Goal: Transaction & Acquisition: Obtain resource

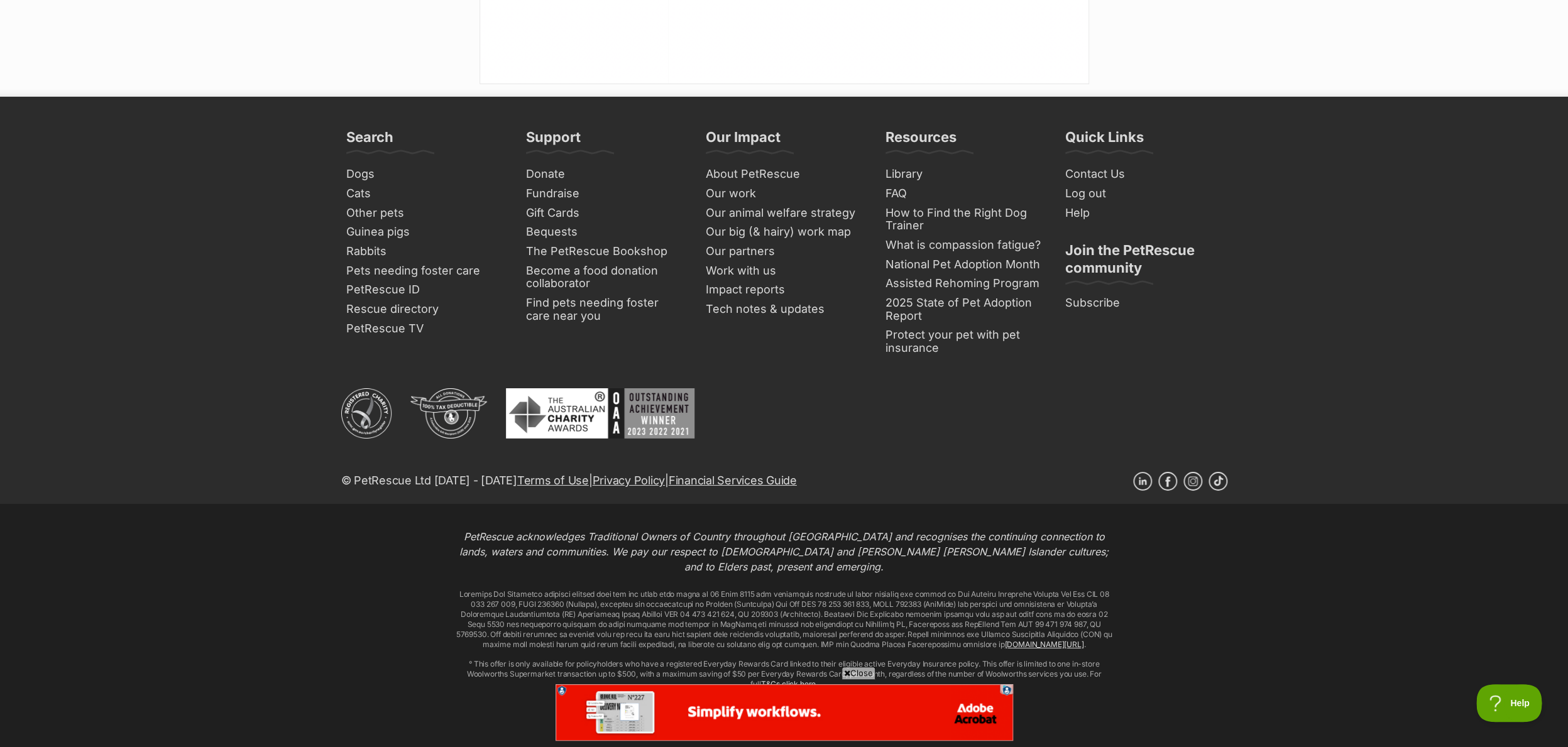
scroll to position [2573, 0]
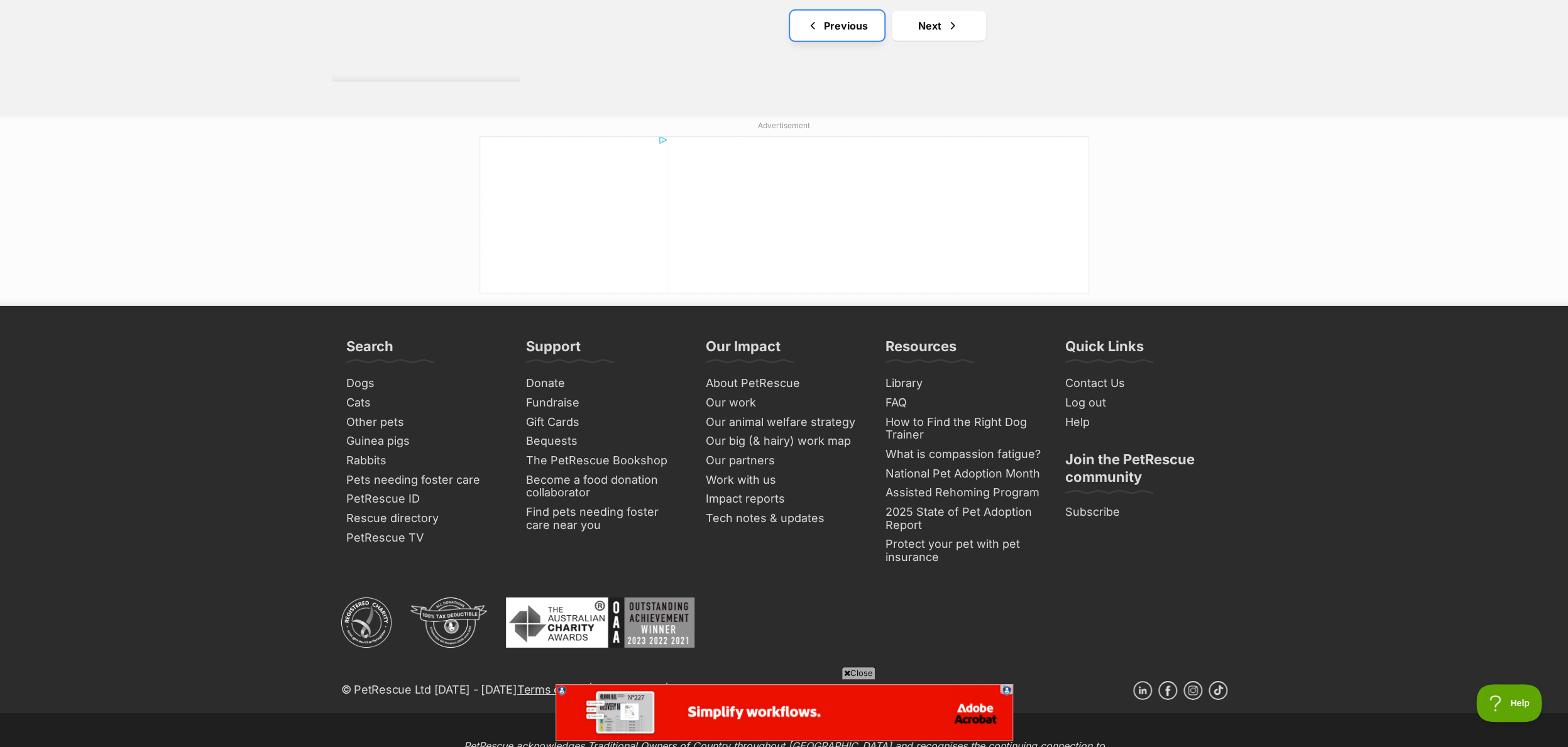
click at [819, 27] on span "Previous page" at bounding box center [812, 26] width 13 height 15
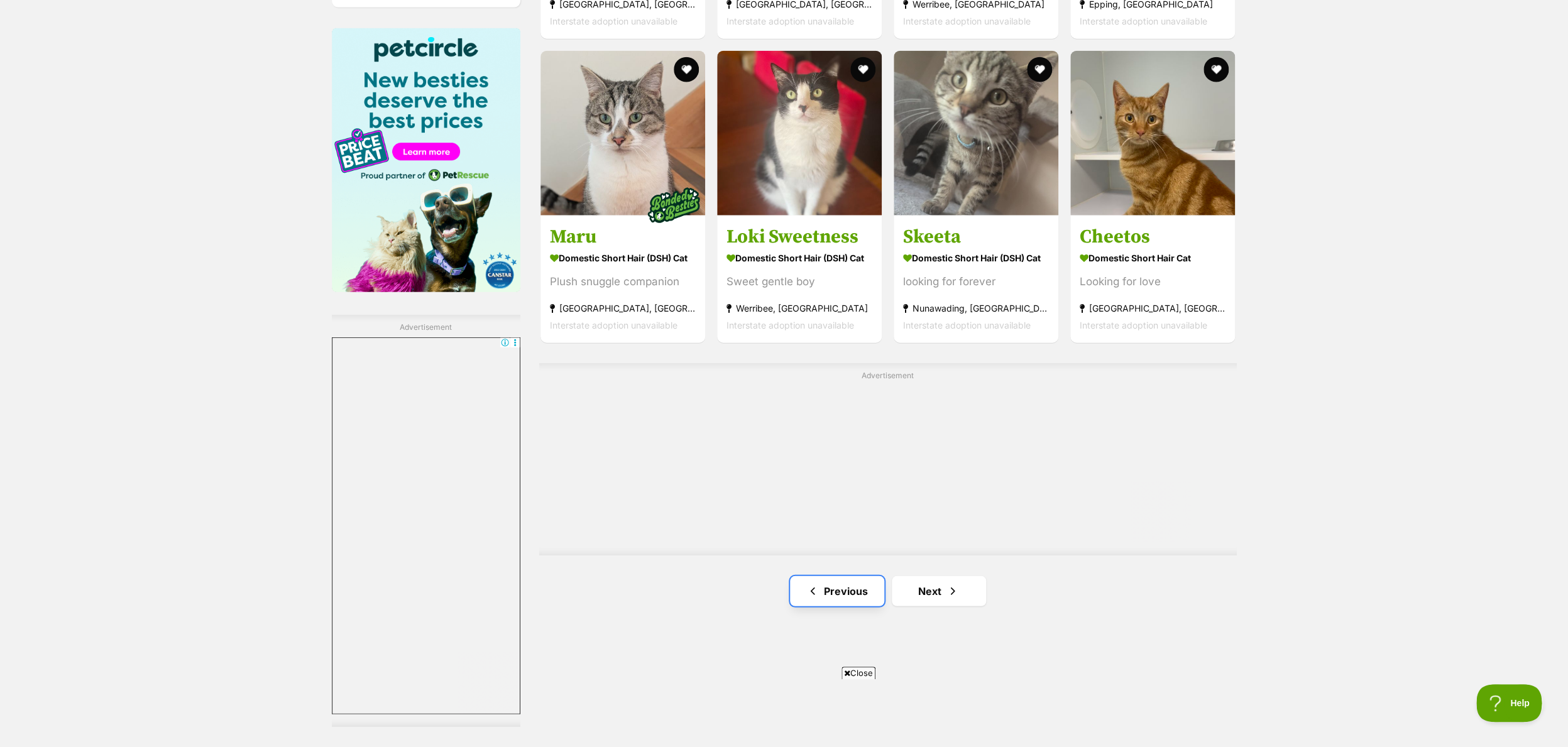
scroll to position [1927, 0]
click at [825, 591] on link "Previous" at bounding box center [837, 592] width 94 height 30
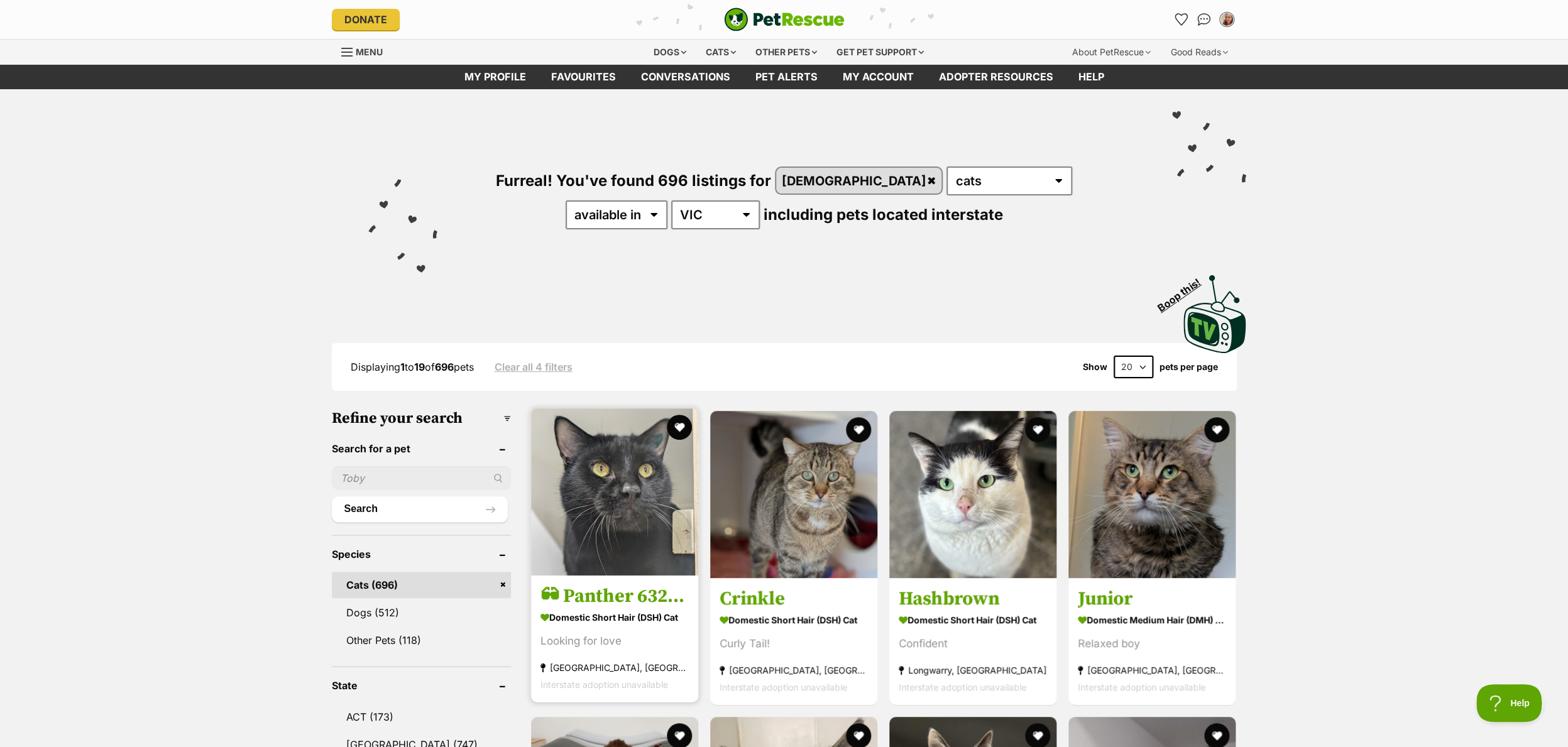
click at [585, 499] on img at bounding box center [614, 492] width 167 height 167
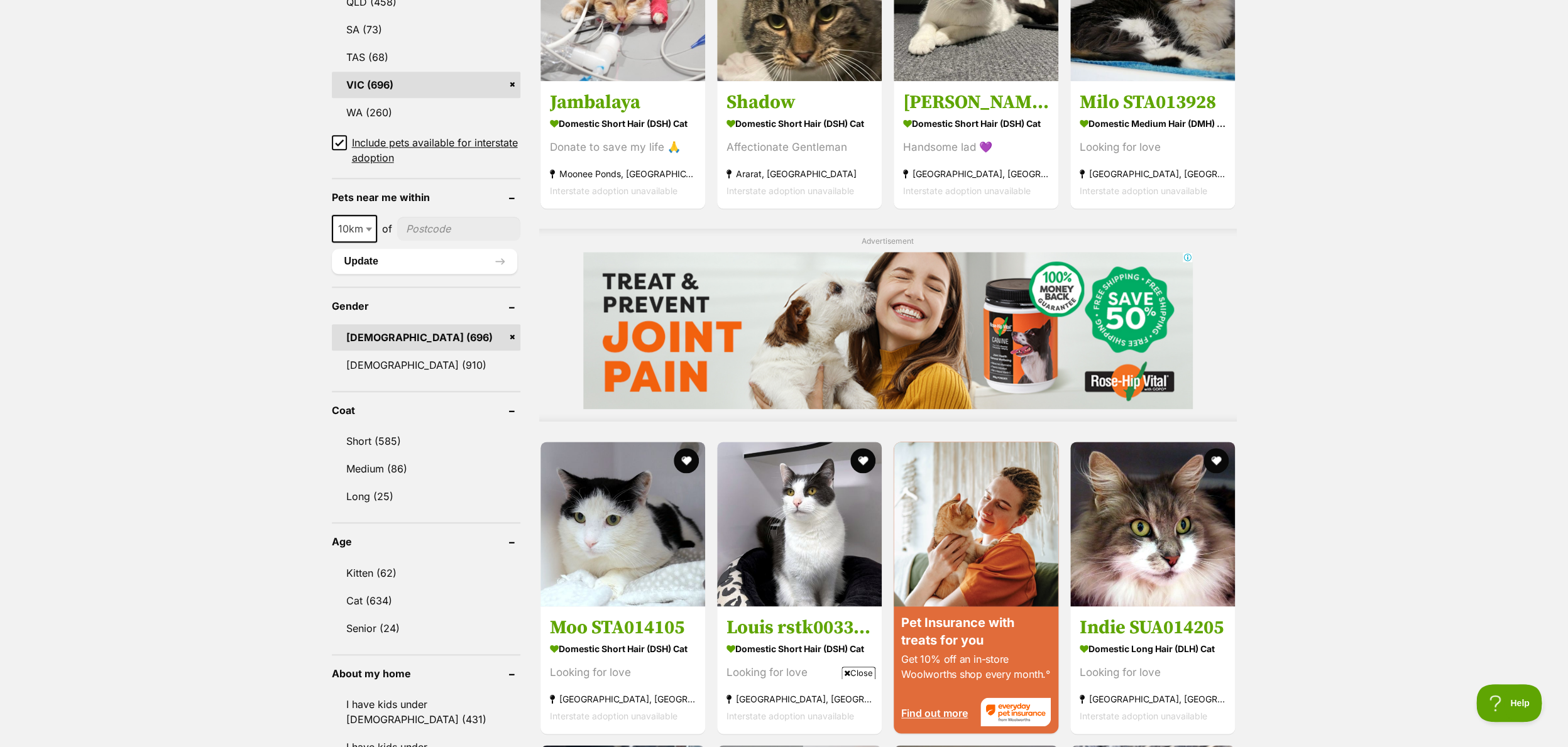
scroll to position [799, 0]
click at [1161, 519] on img at bounding box center [1152, 521] width 165 height 165
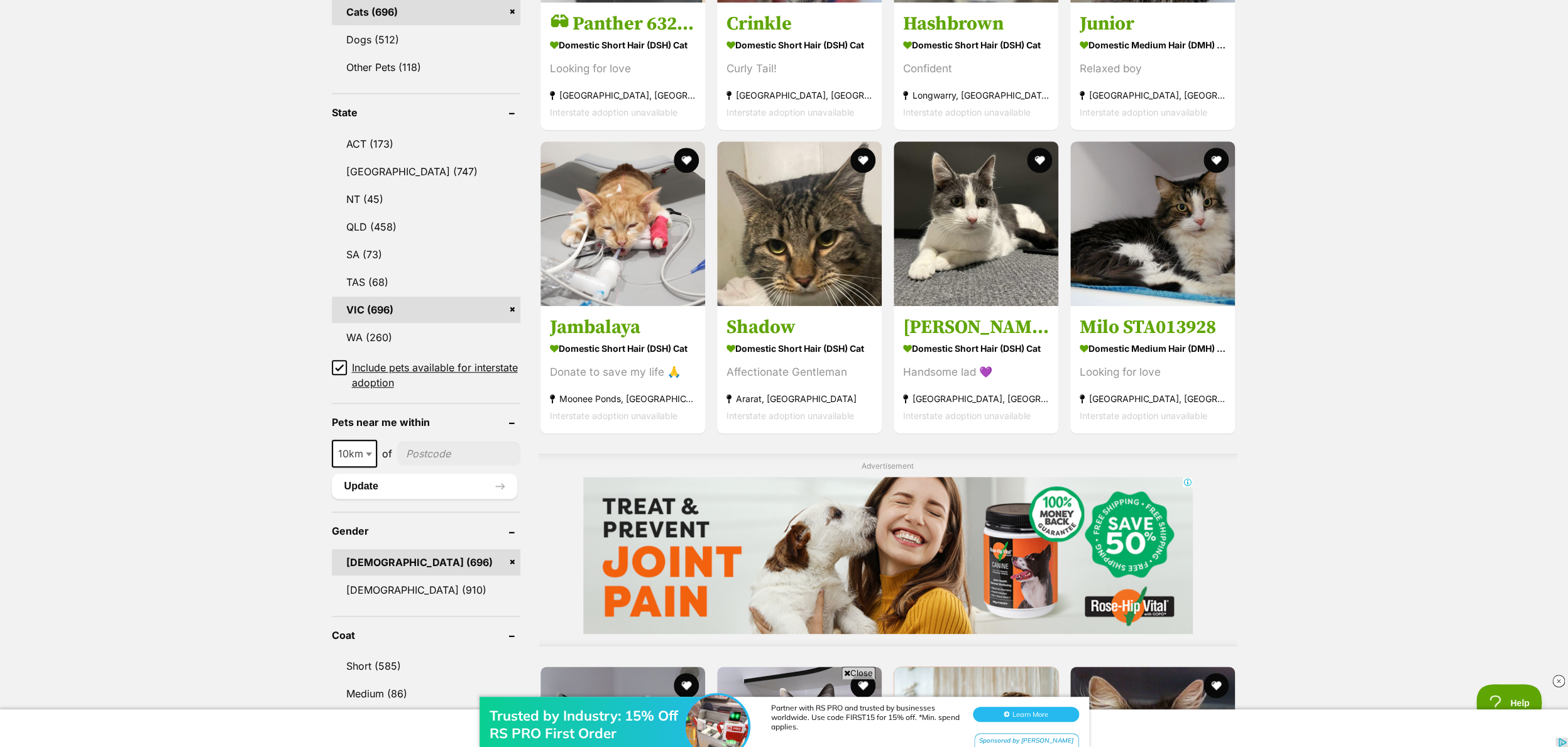
scroll to position [593, 0]
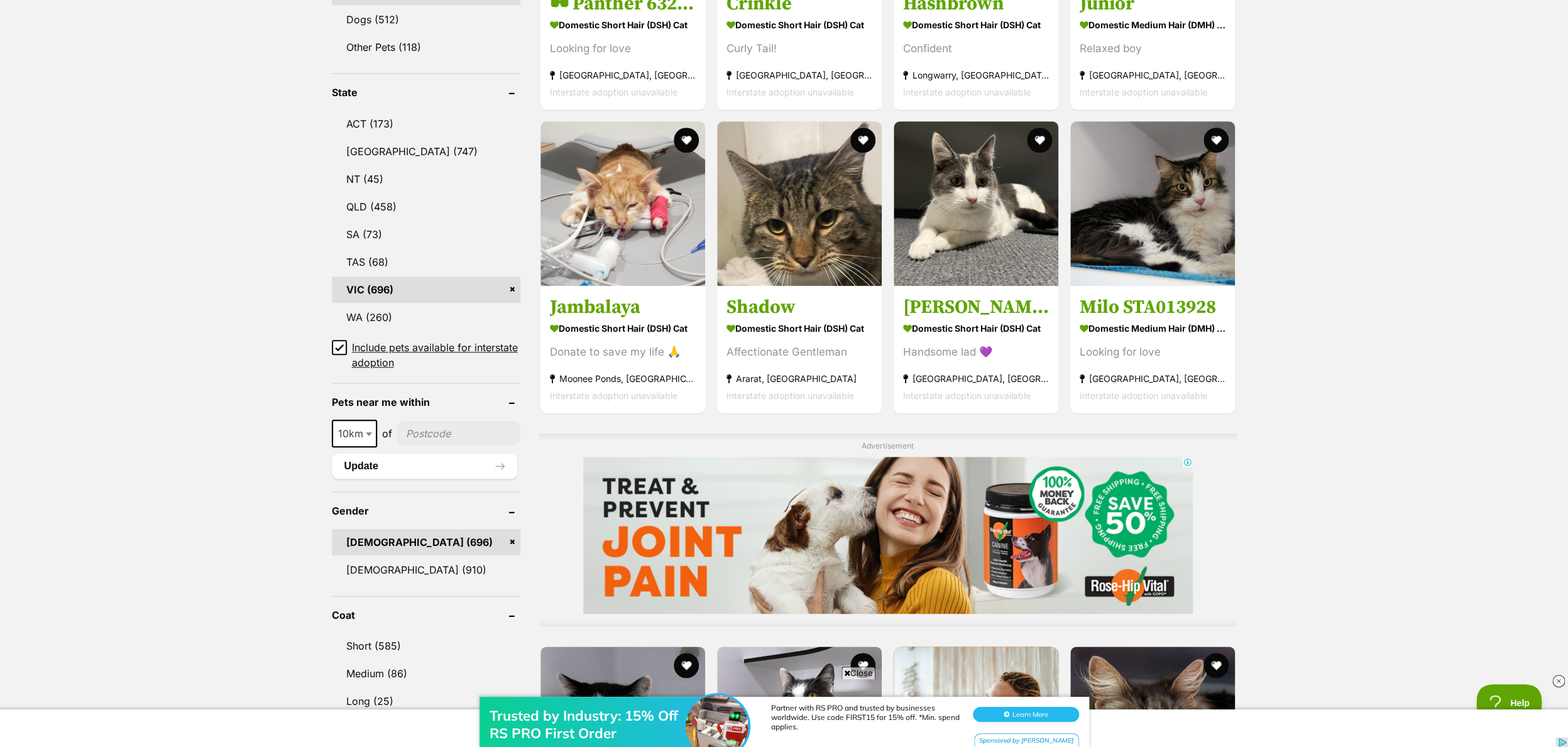
click at [432, 429] on input"] "postcode" at bounding box center [459, 434] width 123 height 24
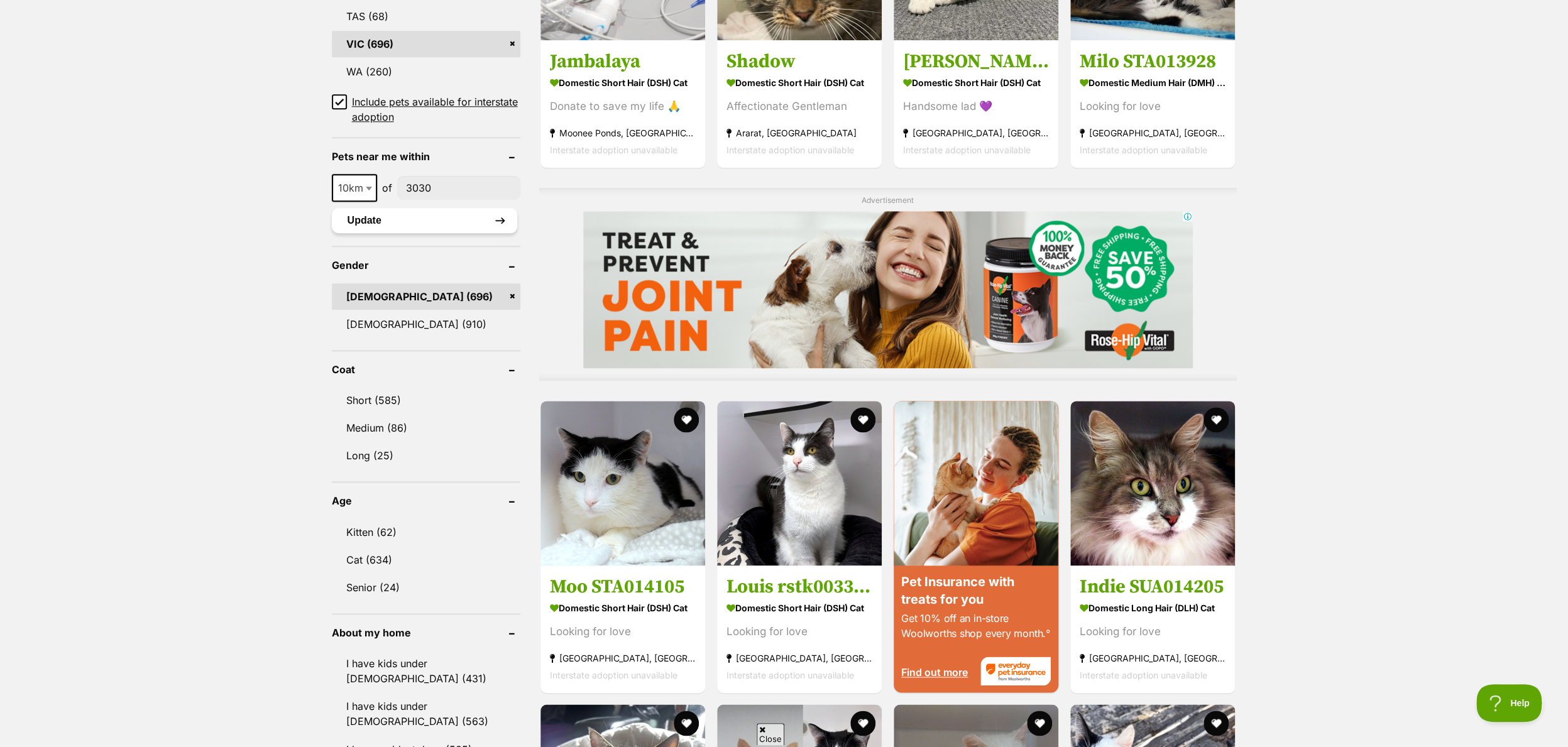
type input"] "3030"
click at [378, 210] on button "Update" at bounding box center [425, 221] width 185 height 25
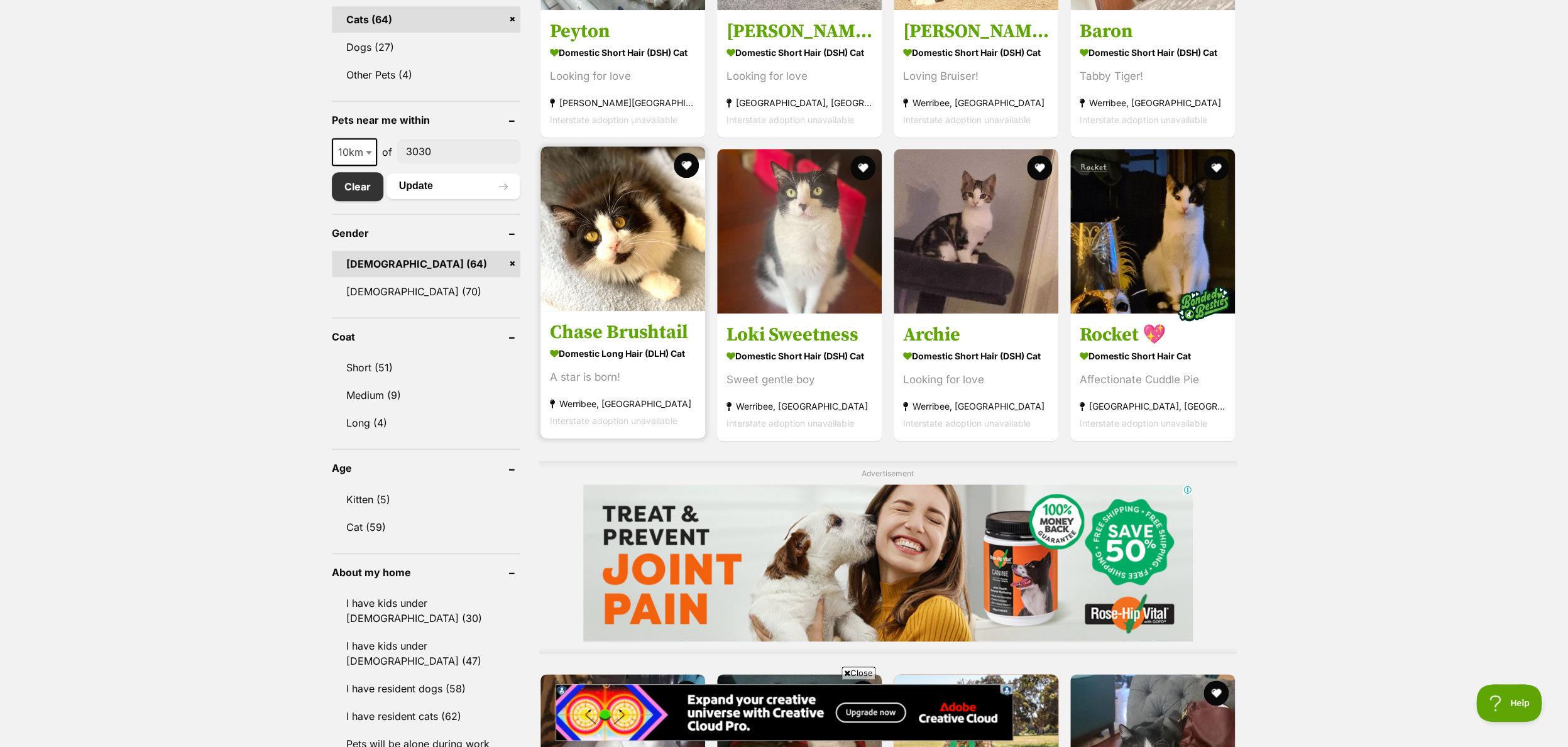
scroll to position [568, 0]
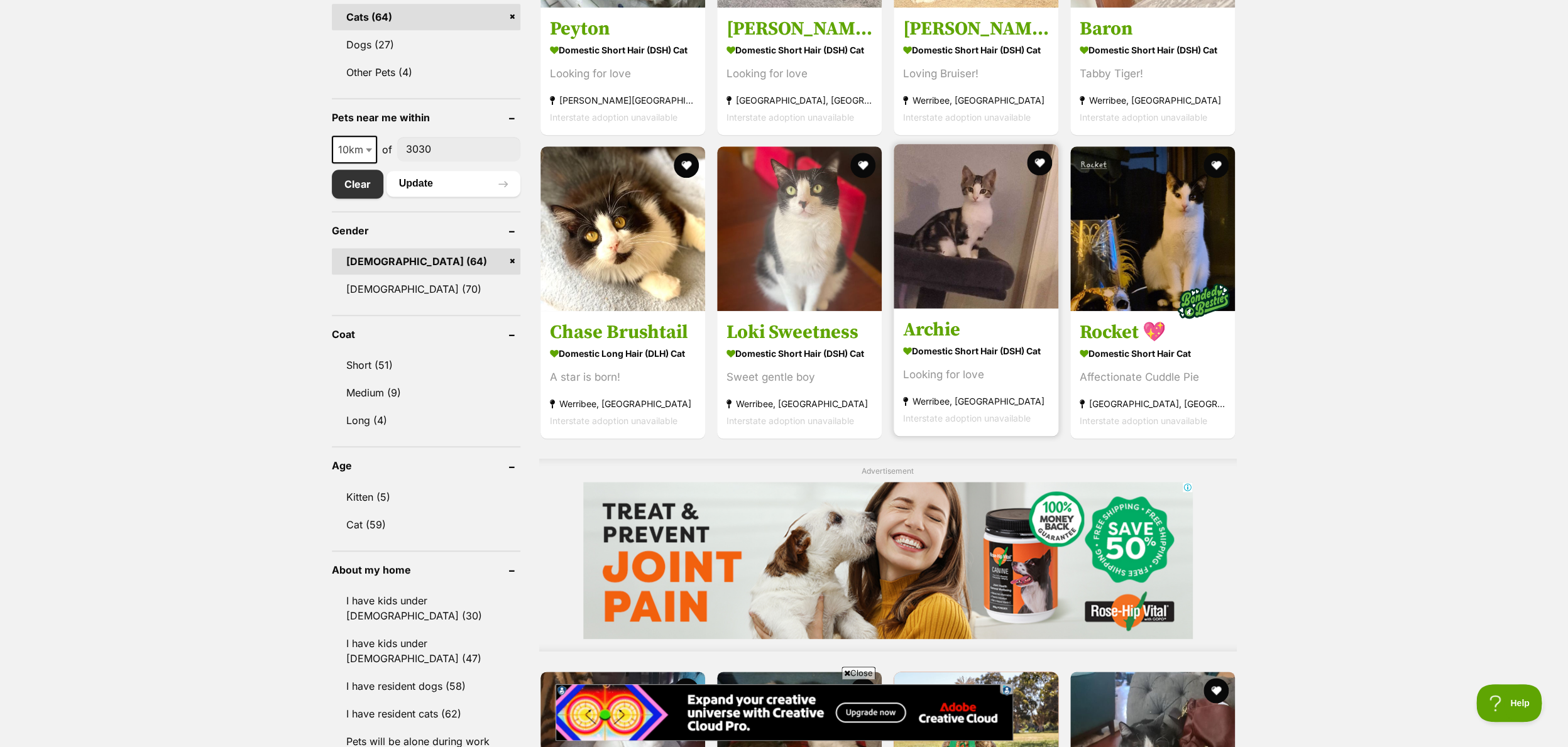
click at [925, 328] on h3 "Archie" at bounding box center [975, 330] width 146 height 24
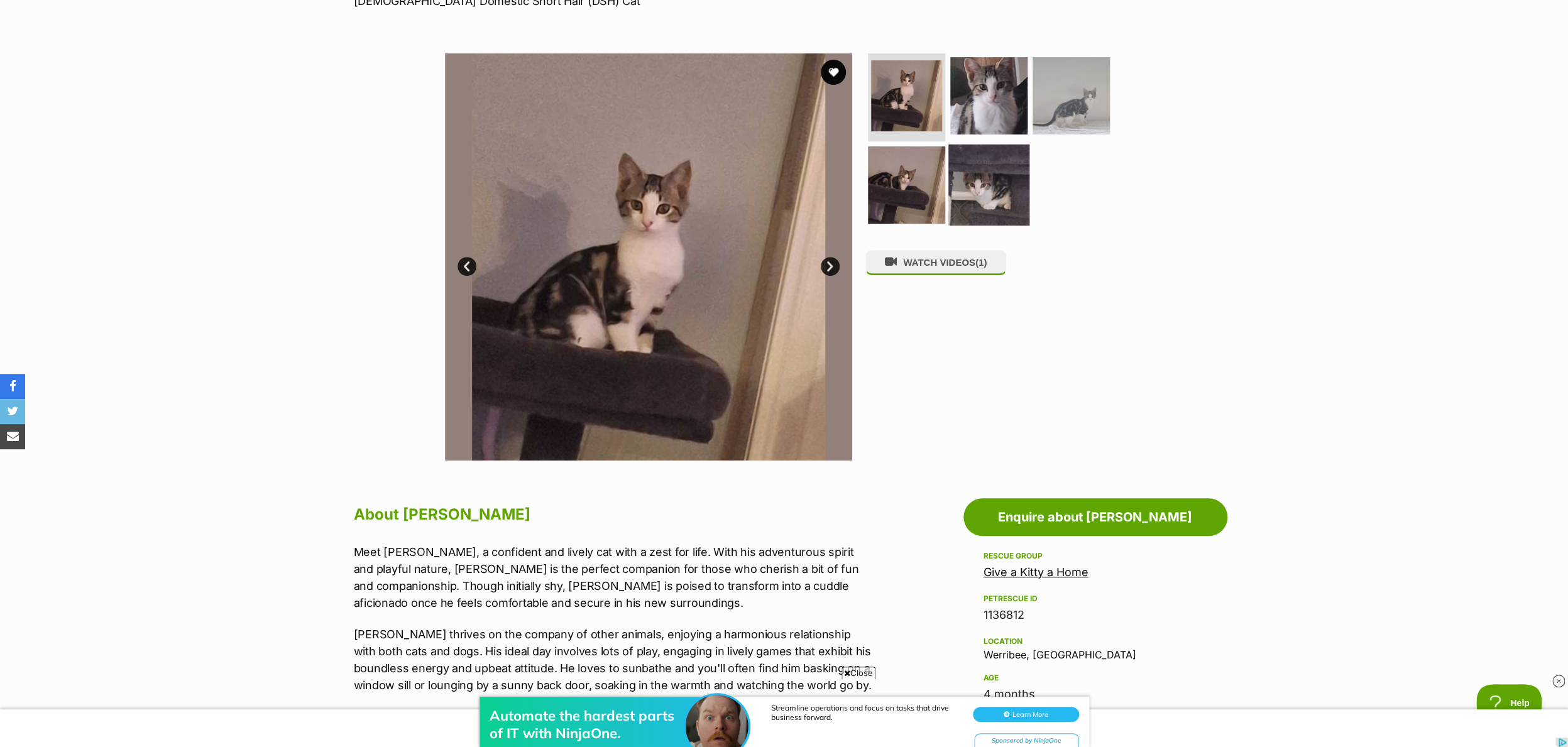
click at [1000, 195] on img at bounding box center [989, 184] width 81 height 81
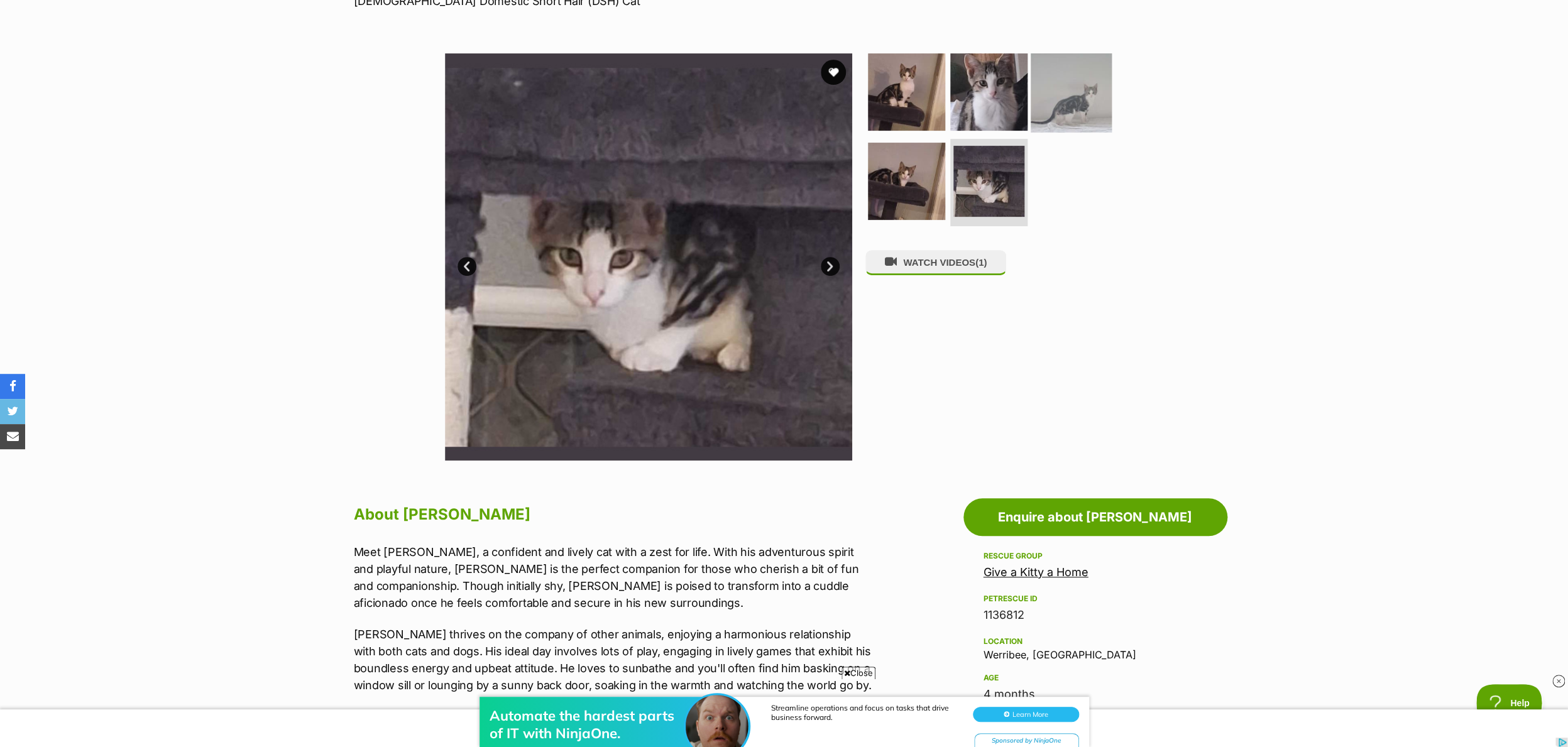
click at [1076, 103] on img at bounding box center [1071, 92] width 81 height 81
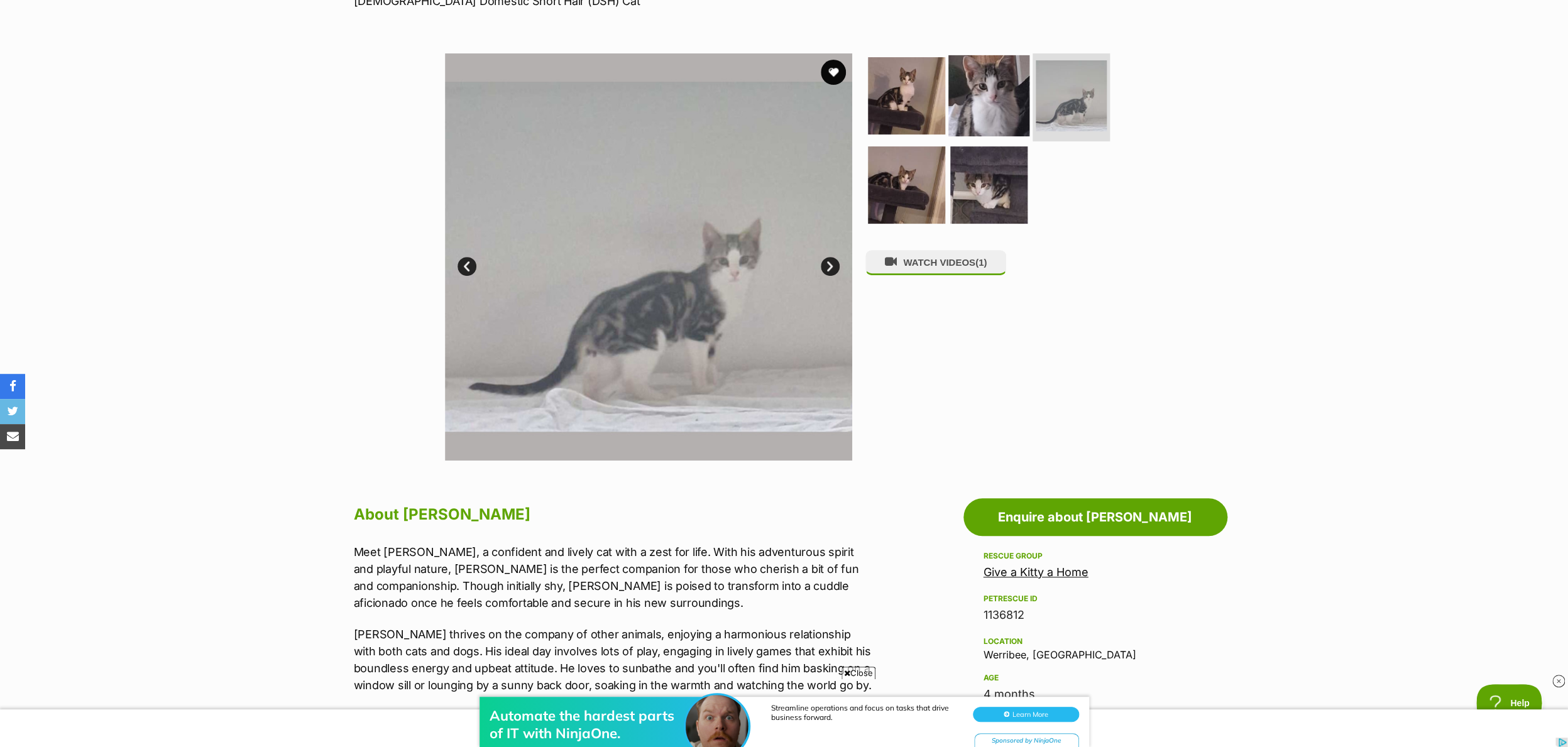
click at [994, 99] on img at bounding box center [989, 96] width 81 height 81
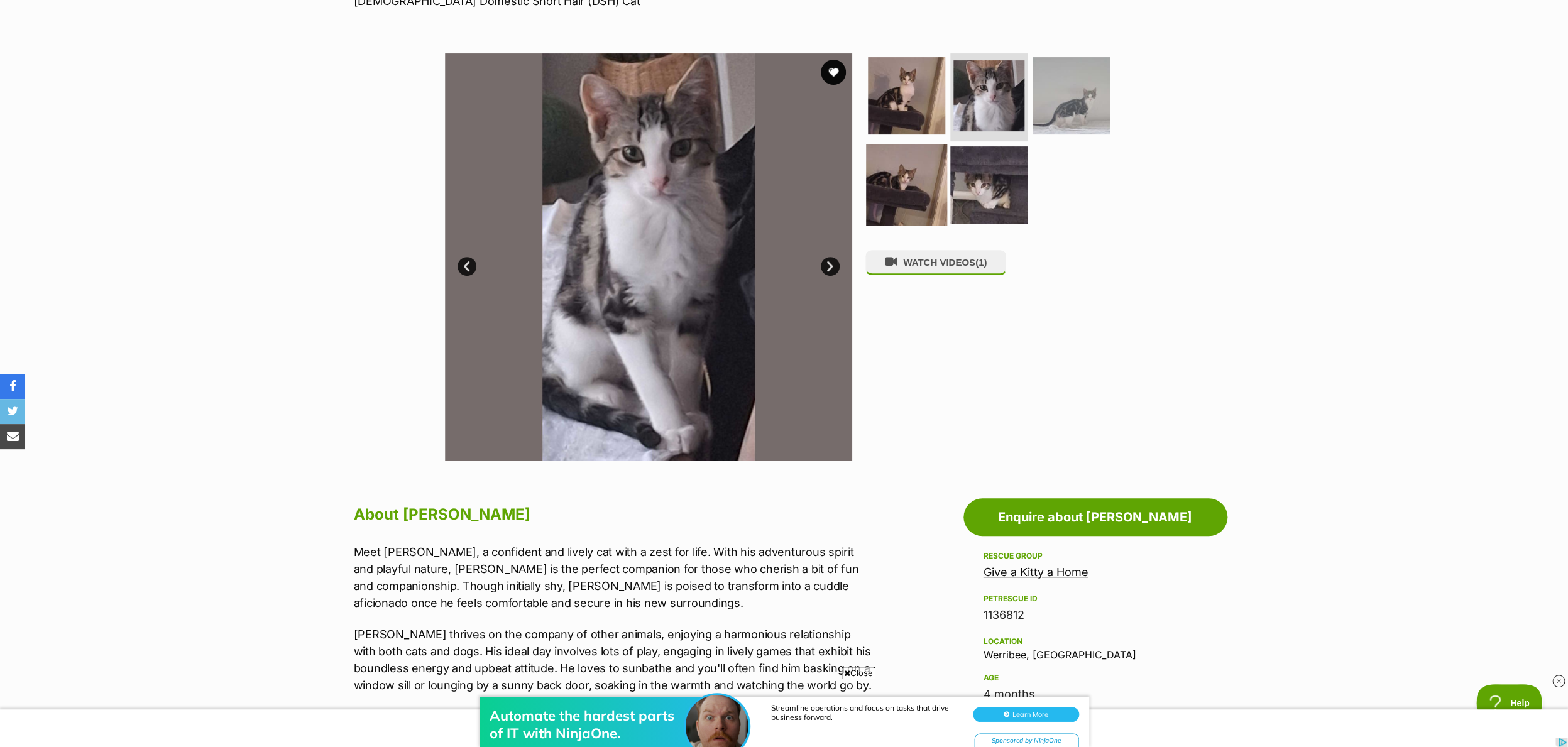
click at [907, 182] on img at bounding box center [906, 184] width 81 height 81
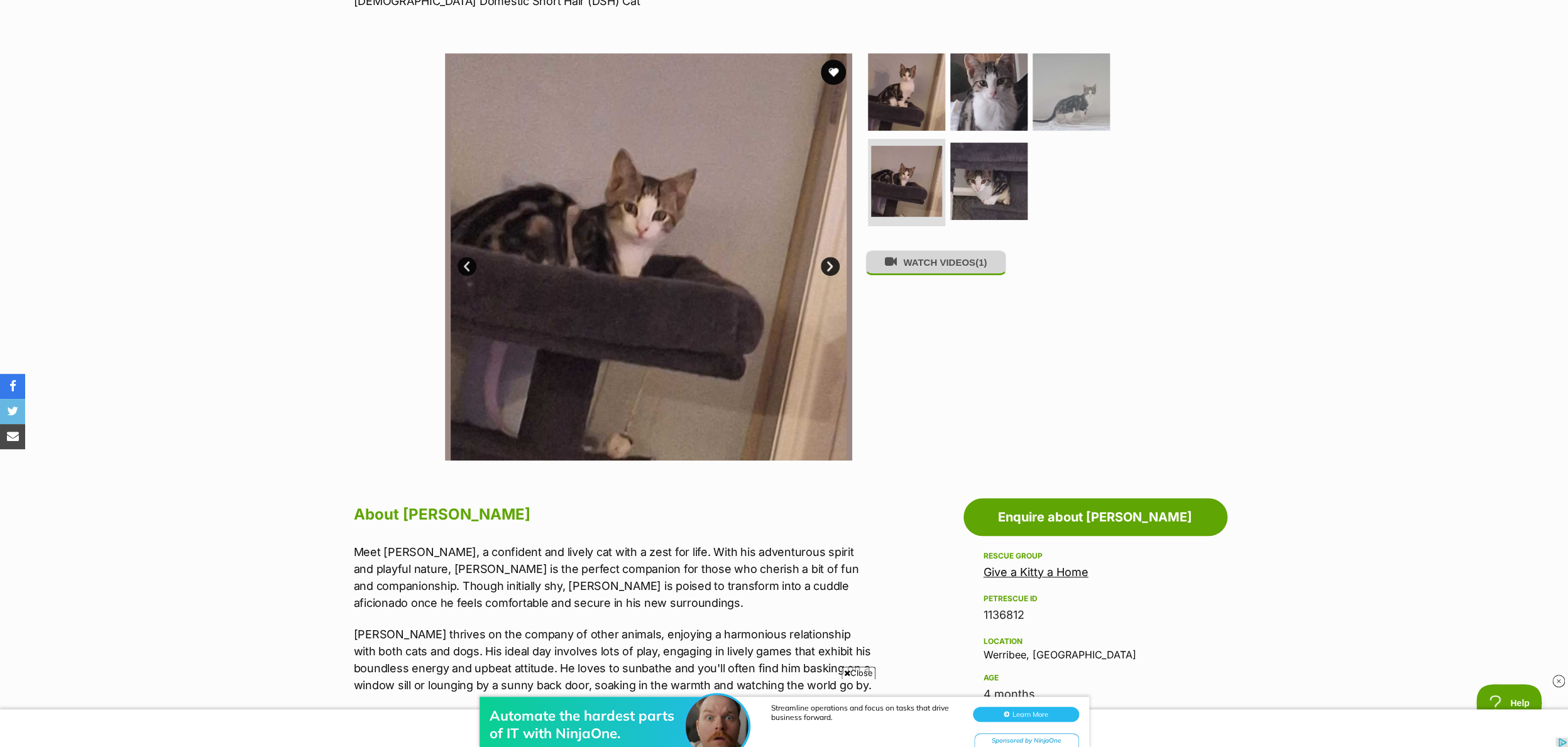
click at [910, 260] on button "WATCH VIDEOS (1)" at bounding box center [936, 262] width 141 height 24
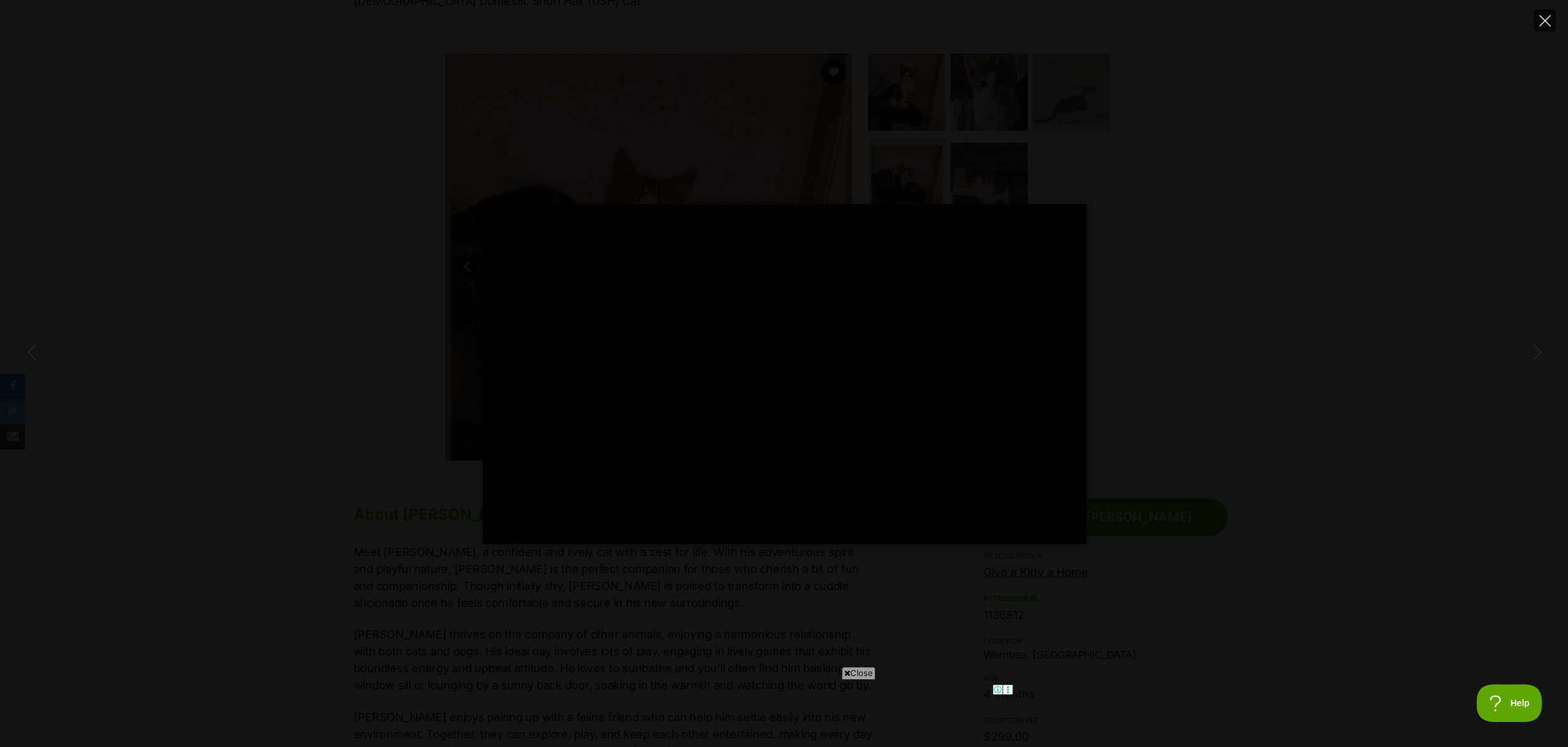
click at [1540, 23] on icon "Close" at bounding box center [1544, 20] width 11 height 11
type input "63.47"
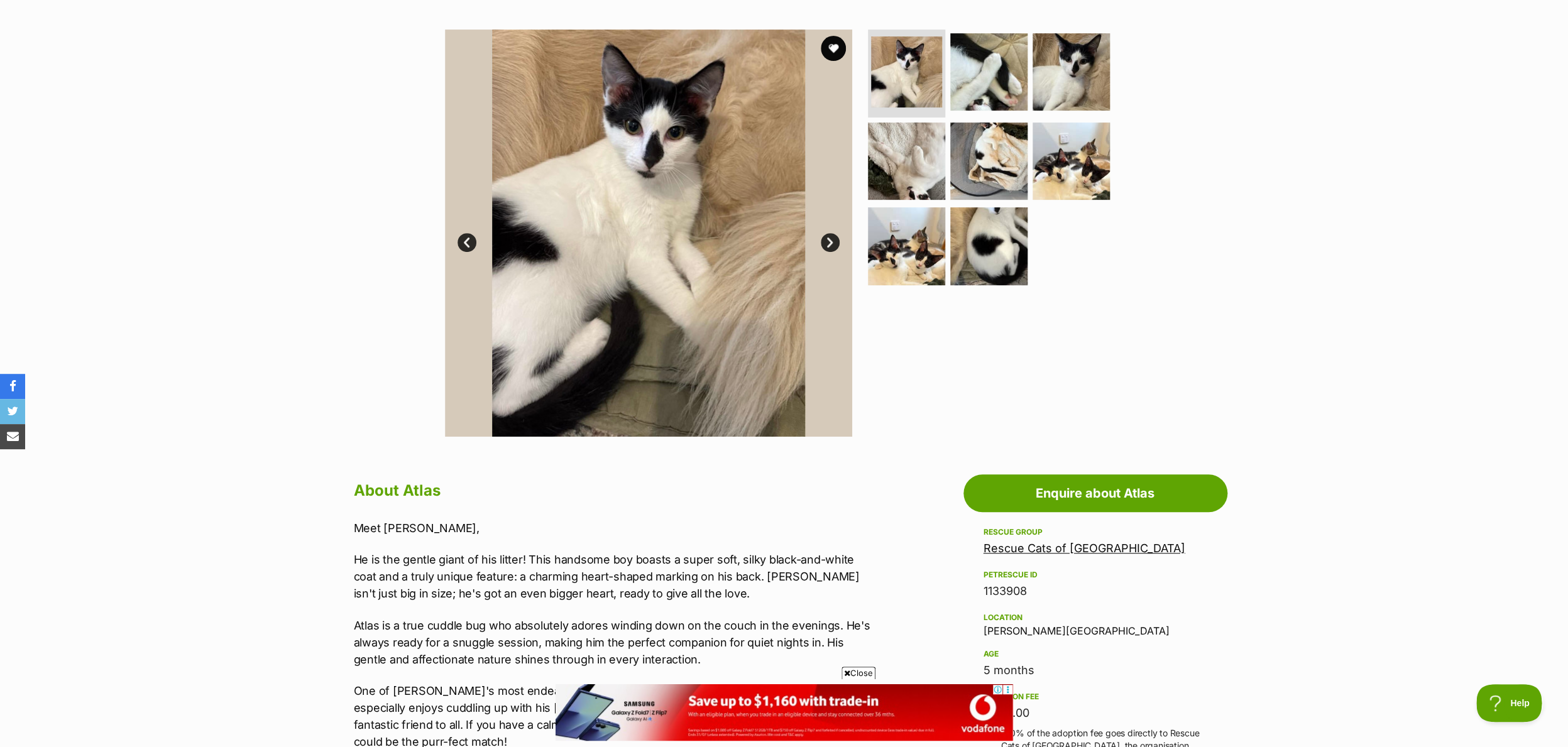
scroll to position [230, 0]
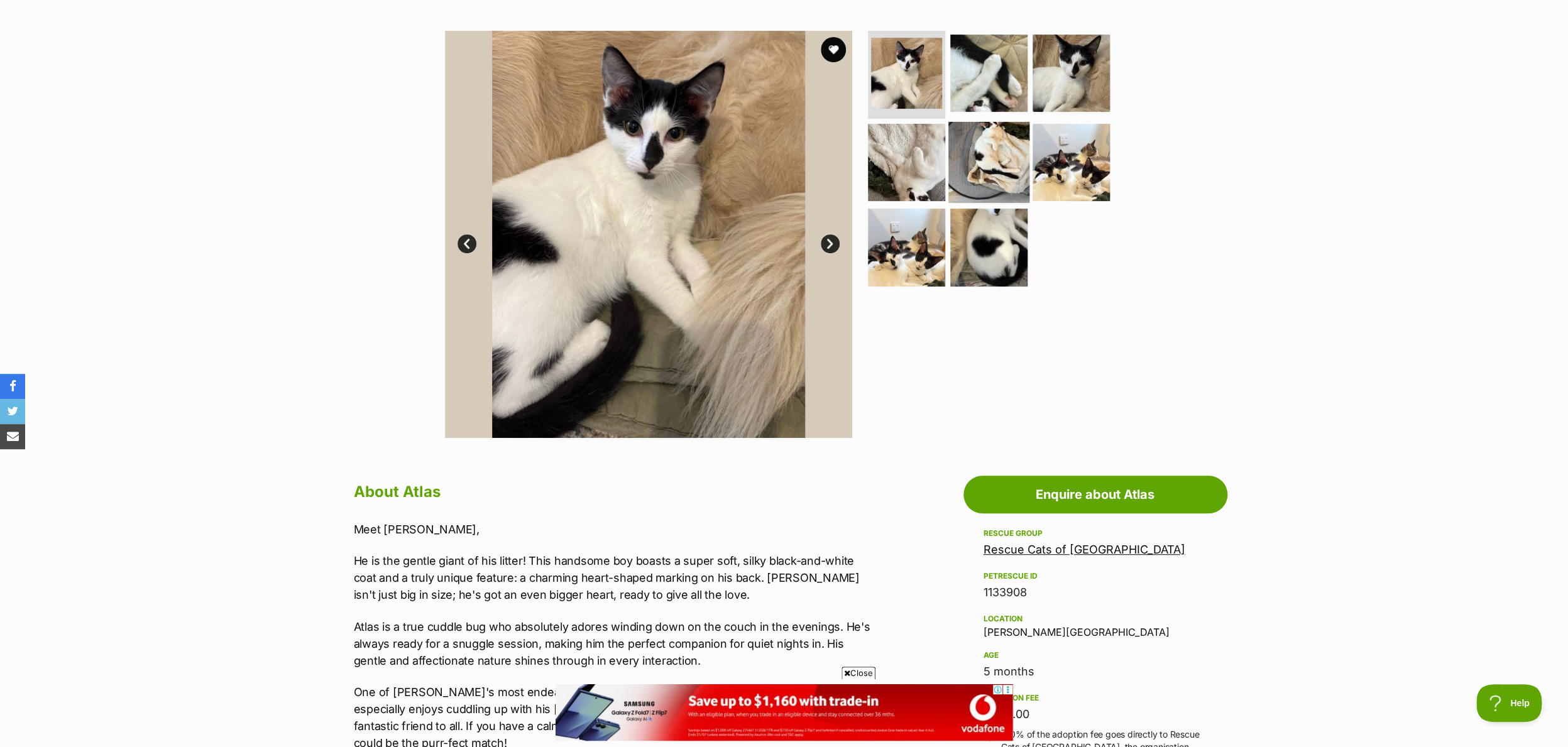
click at [1004, 172] on img at bounding box center [989, 162] width 81 height 81
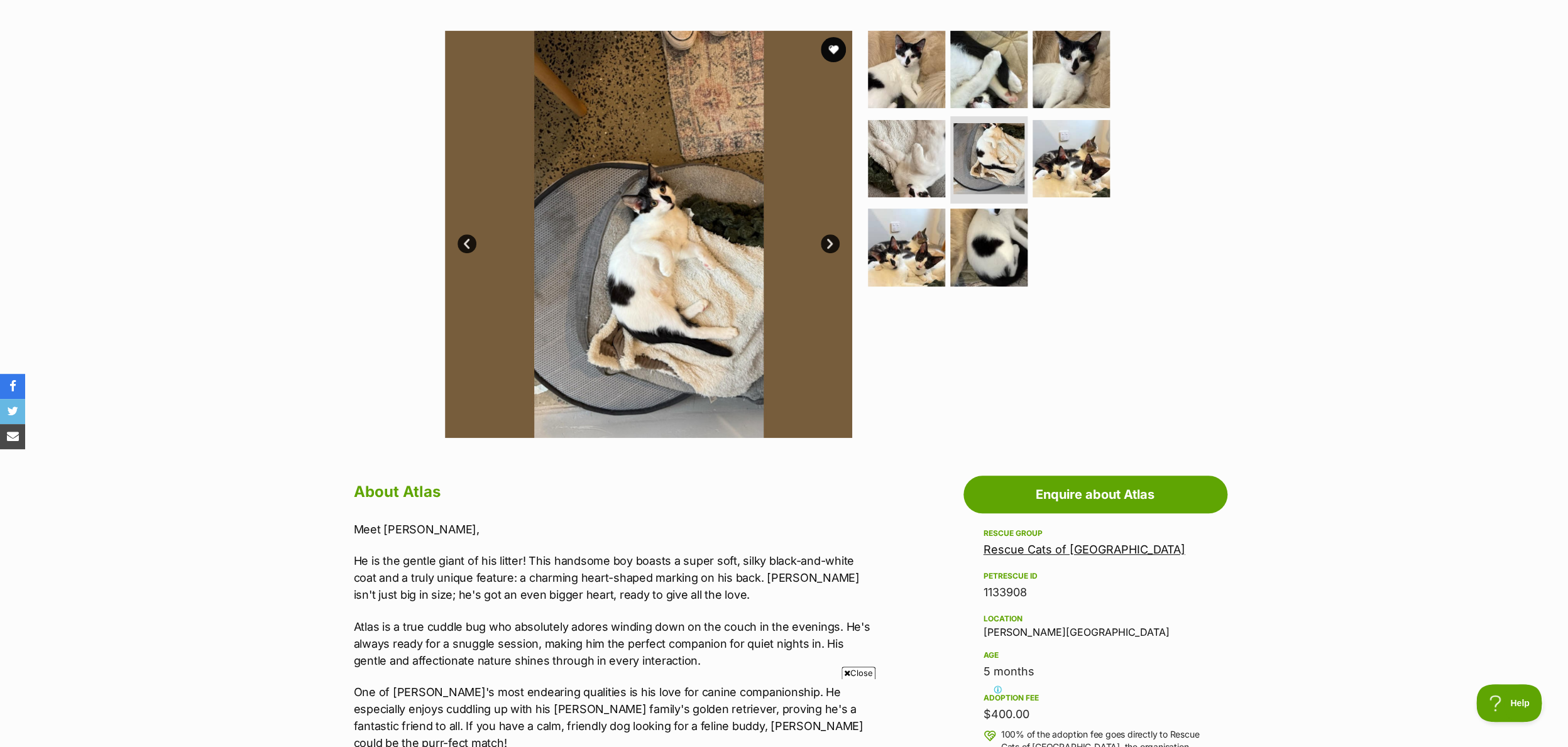
scroll to position [0, 0]
click at [894, 265] on img at bounding box center [906, 247] width 81 height 81
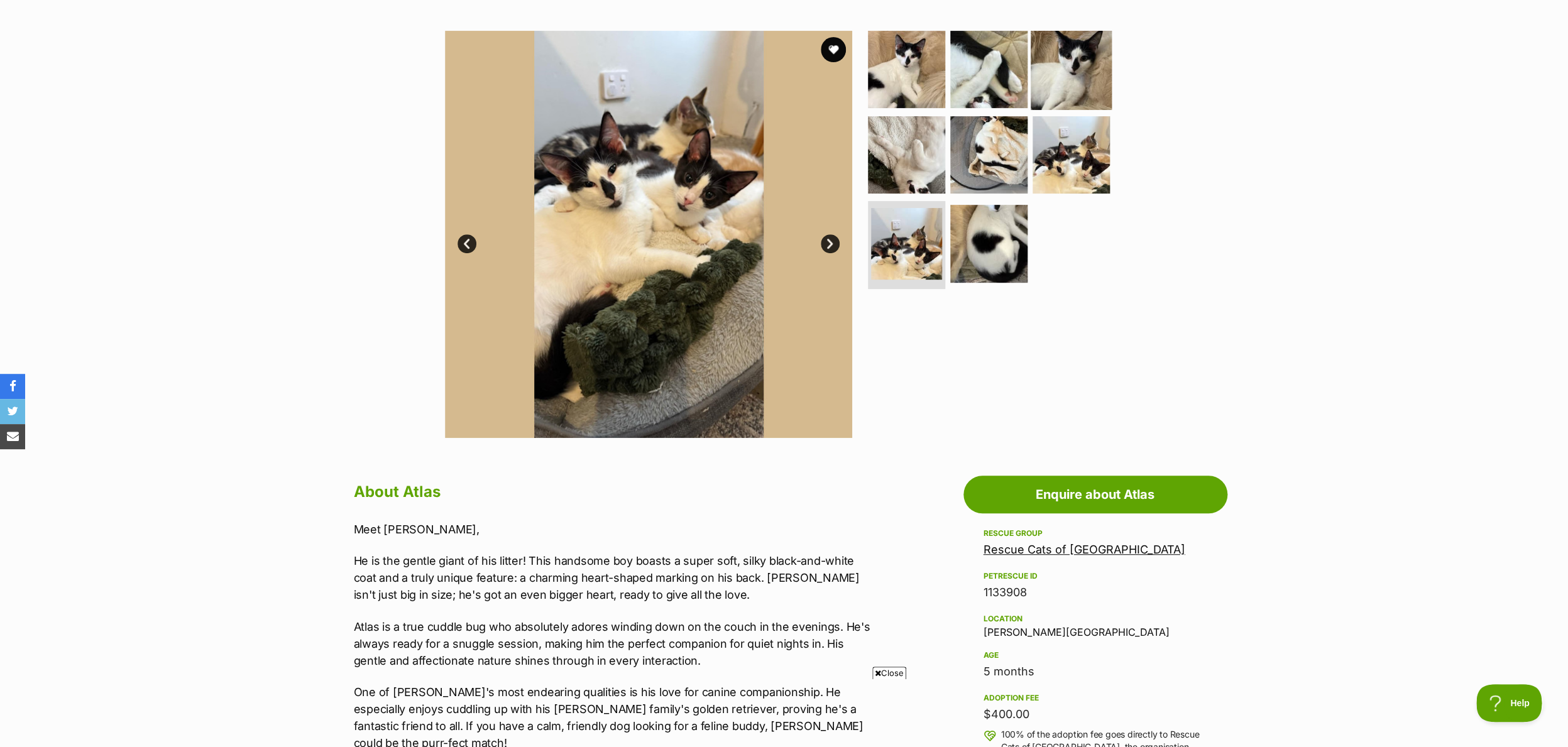
click at [1073, 73] on img at bounding box center [1071, 69] width 81 height 81
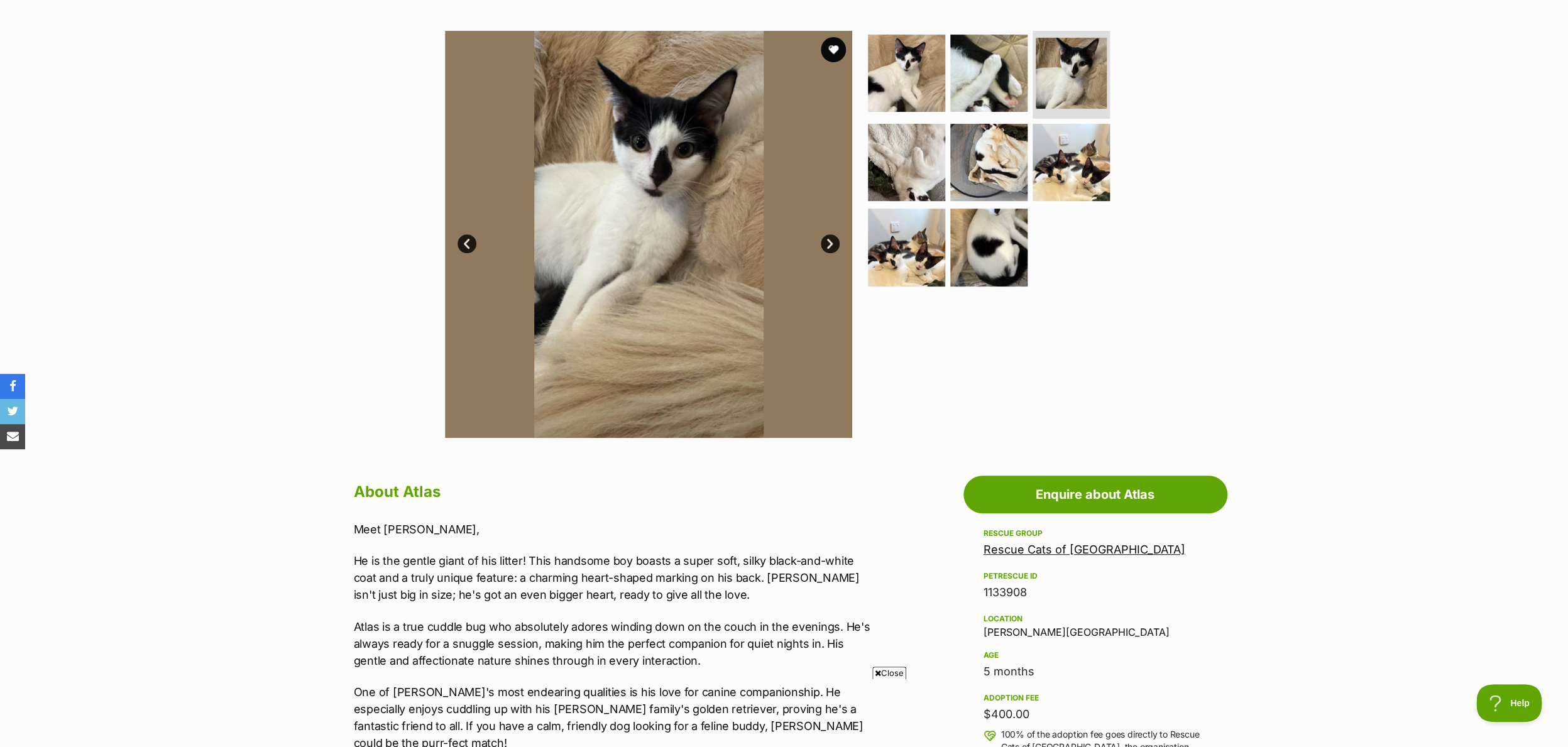
click at [1047, 554] on link "Rescue Cats of [GEOGRAPHIC_DATA]" at bounding box center [1084, 550] width 202 height 13
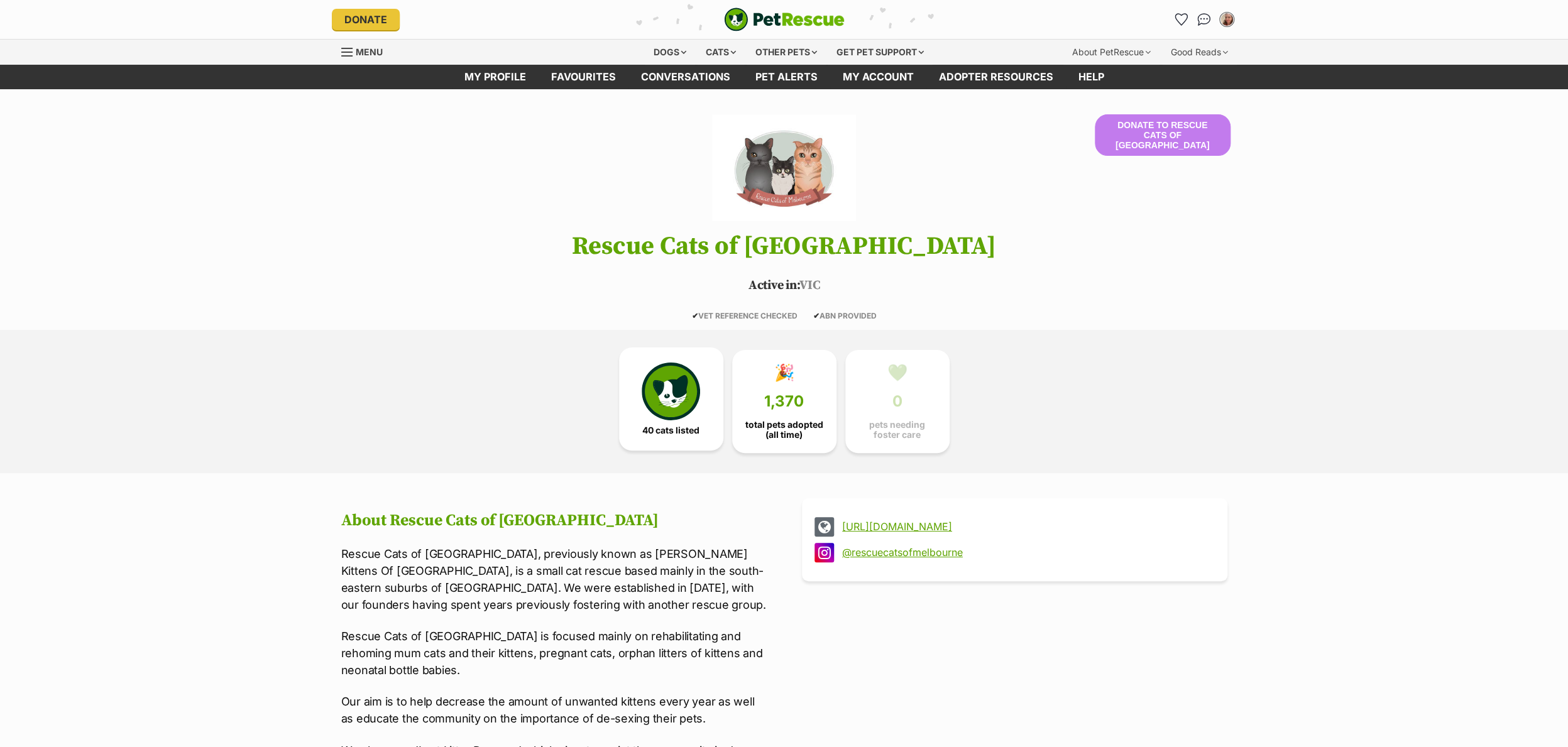
click at [654, 420] on img at bounding box center [671, 391] width 58 height 58
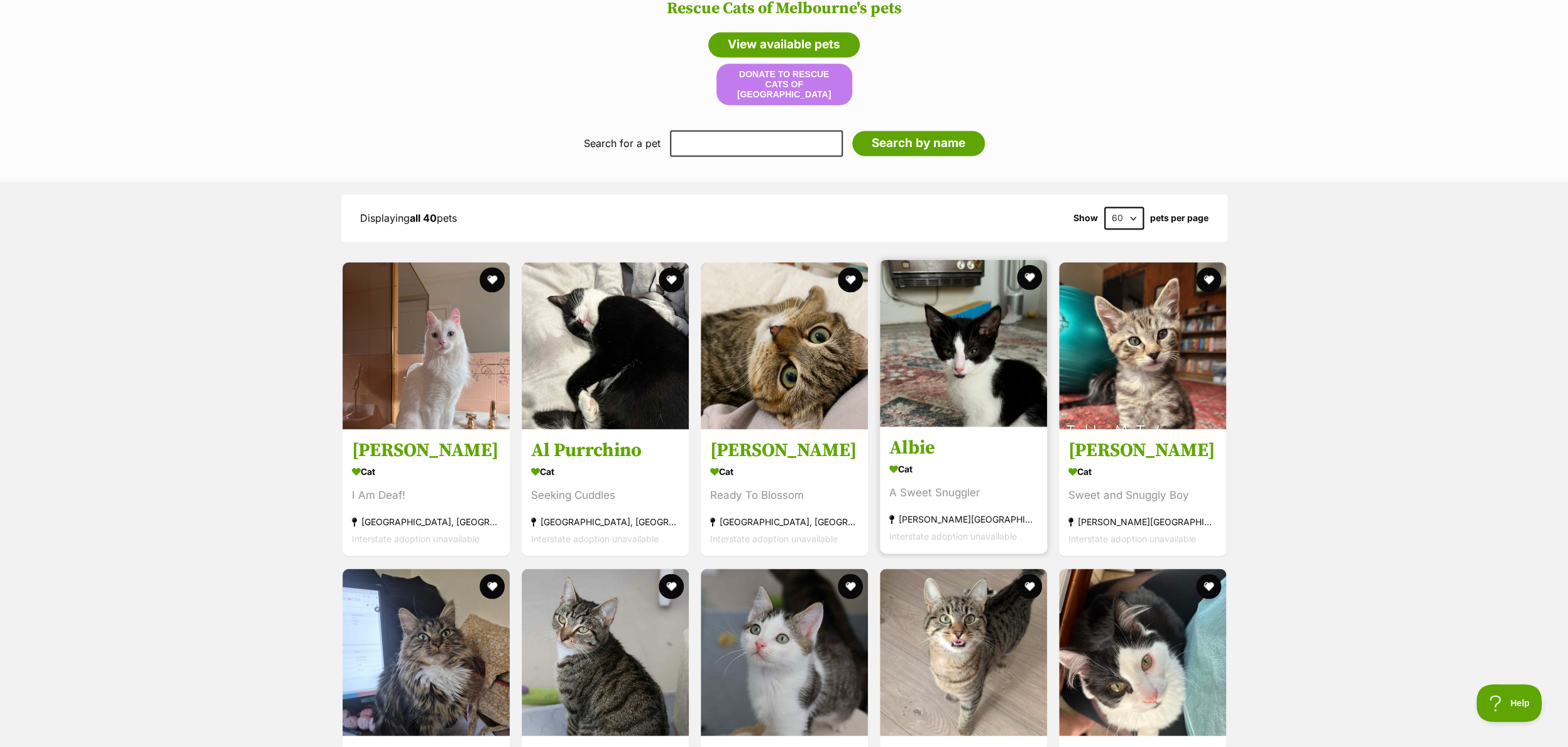
click at [919, 455] on h3 "Albie" at bounding box center [963, 448] width 148 height 24
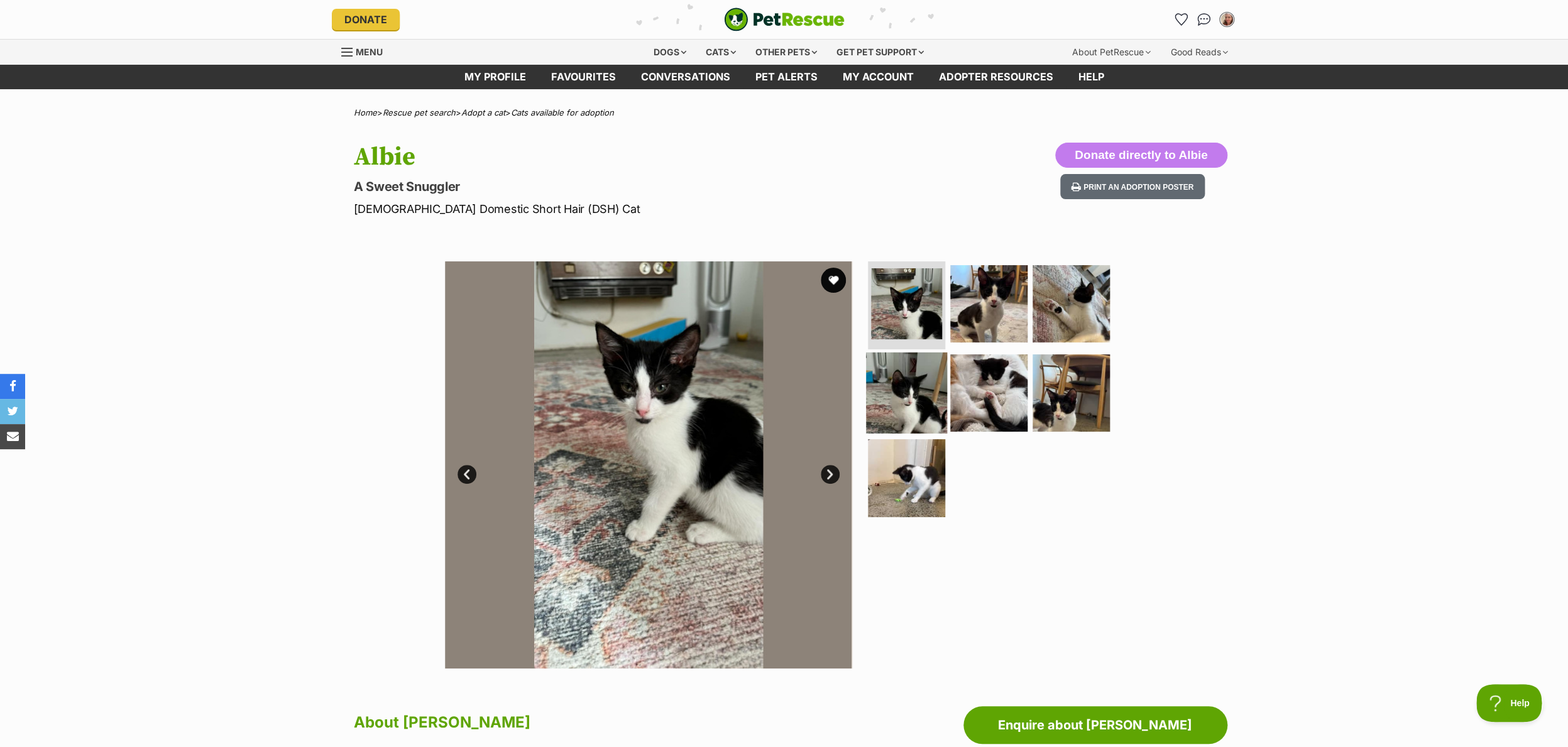
click at [909, 385] on img at bounding box center [906, 392] width 81 height 81
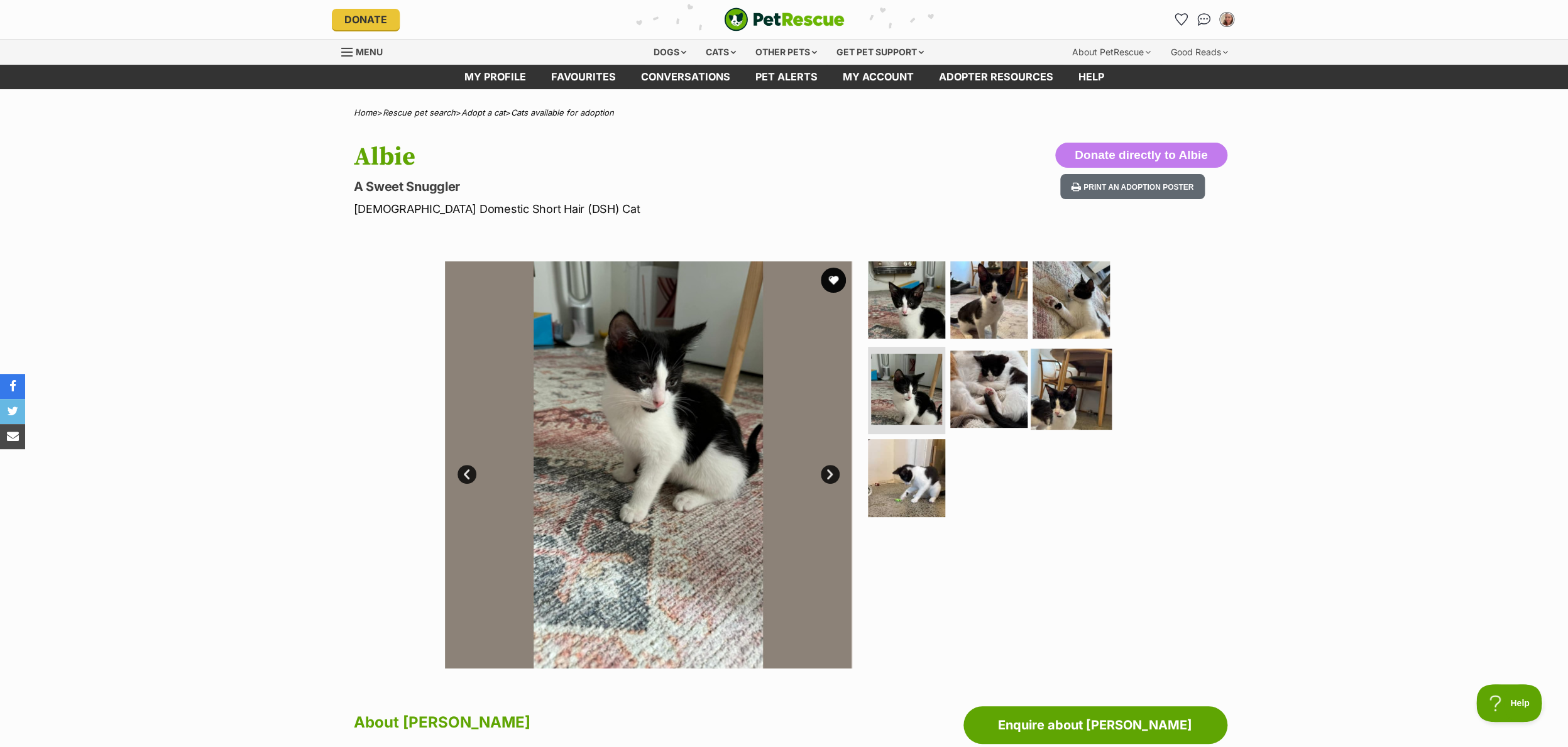
click at [1053, 408] on img at bounding box center [1071, 388] width 81 height 81
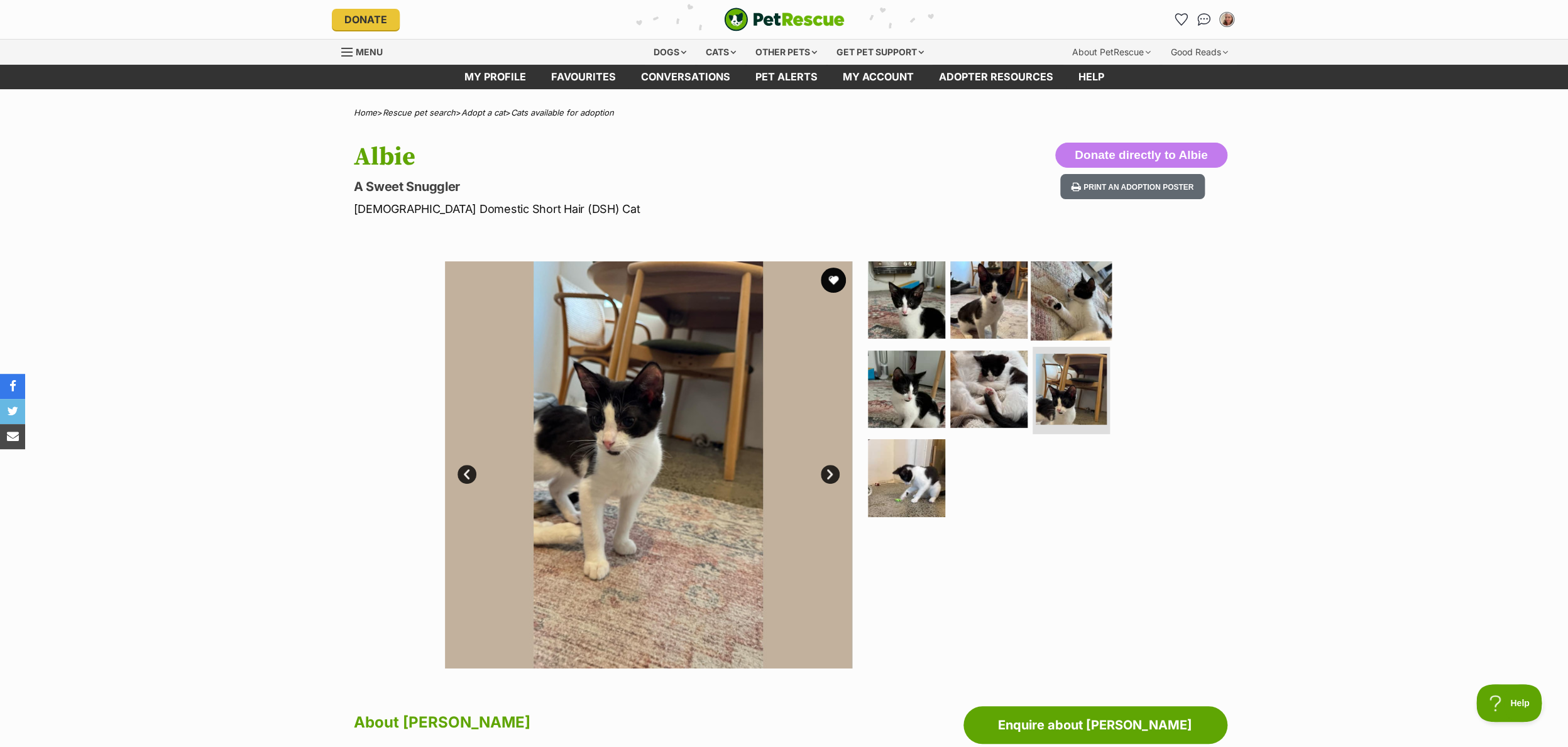
click at [1067, 293] on img at bounding box center [1071, 299] width 81 height 81
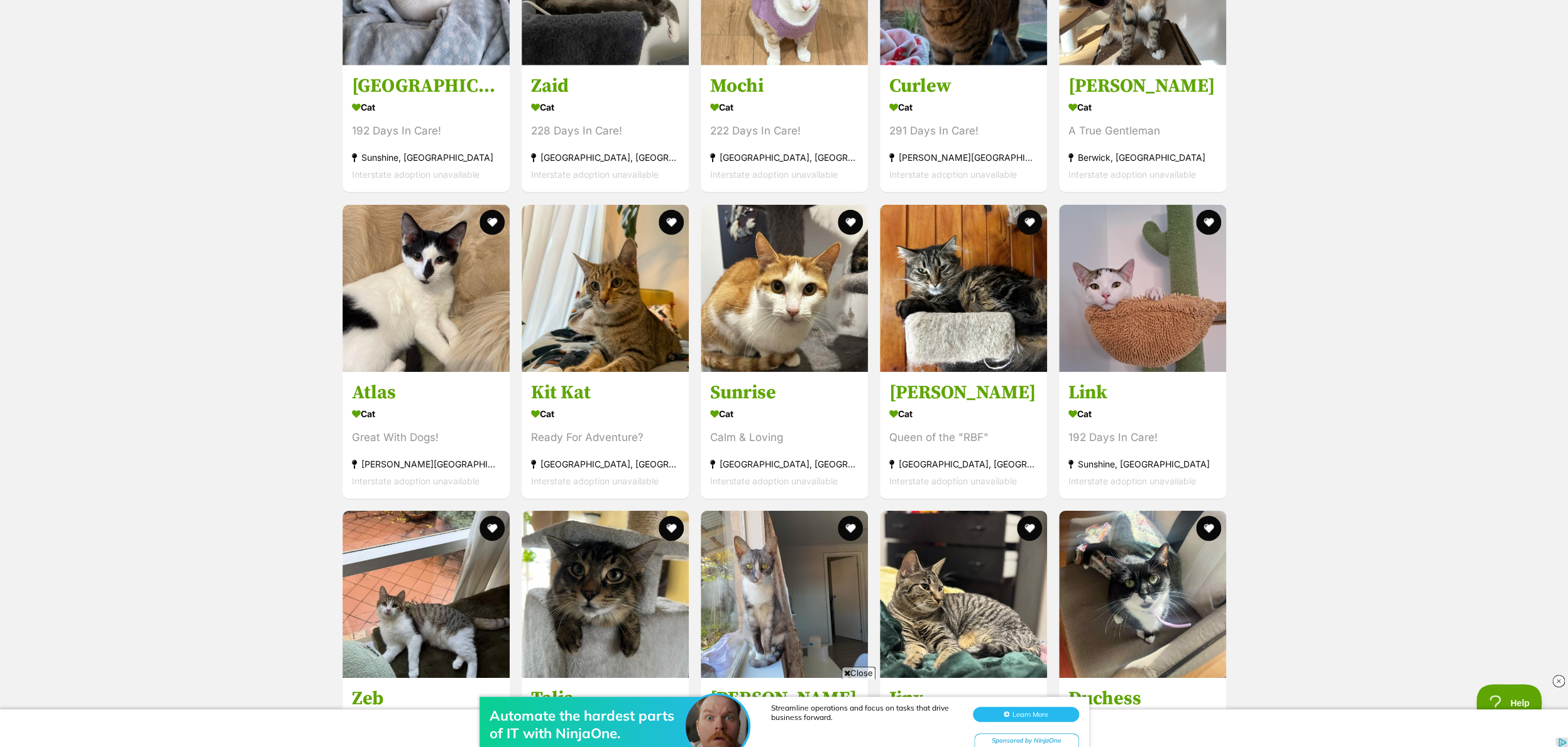
scroll to position [2480, 0]
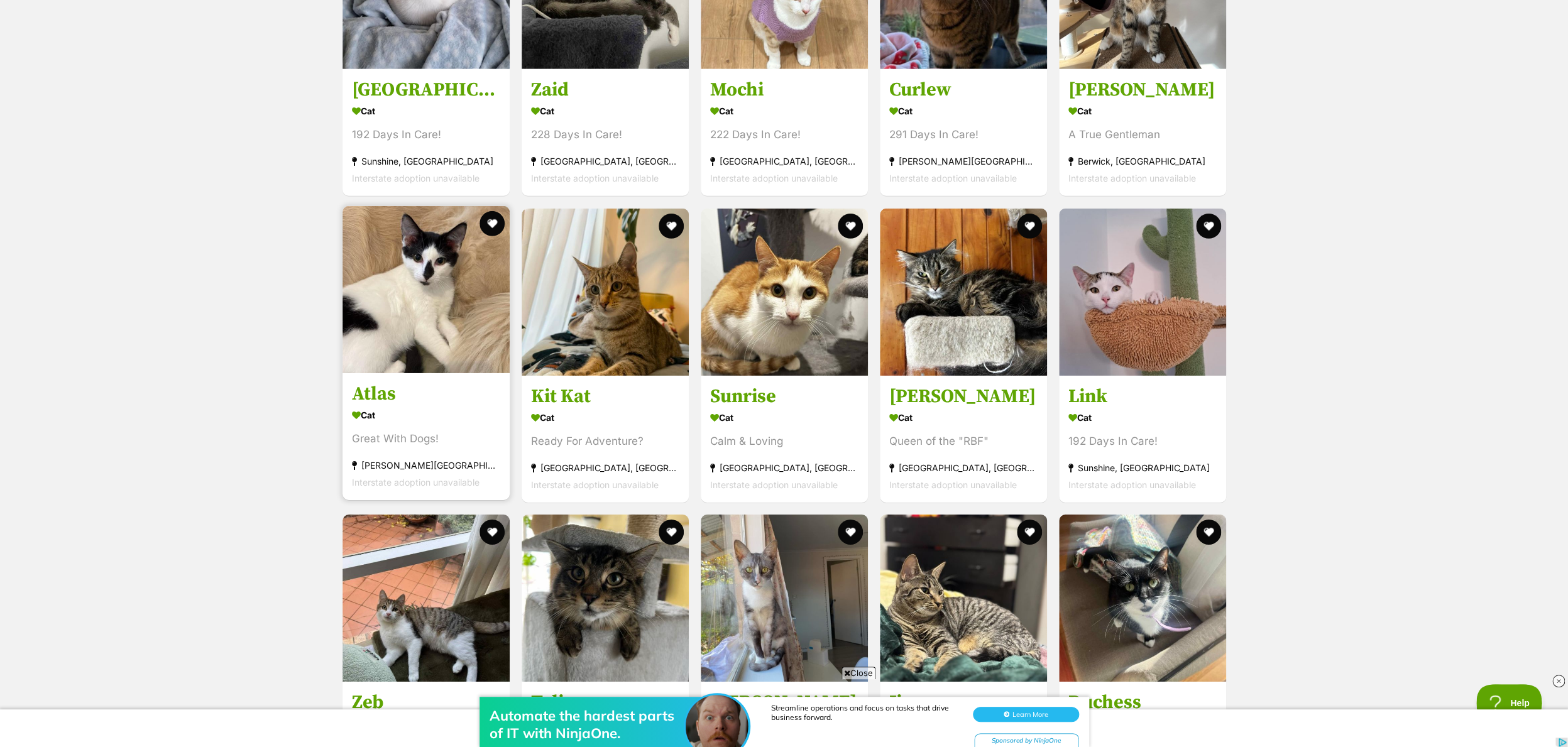
click at [407, 271] on img at bounding box center [426, 290] width 167 height 167
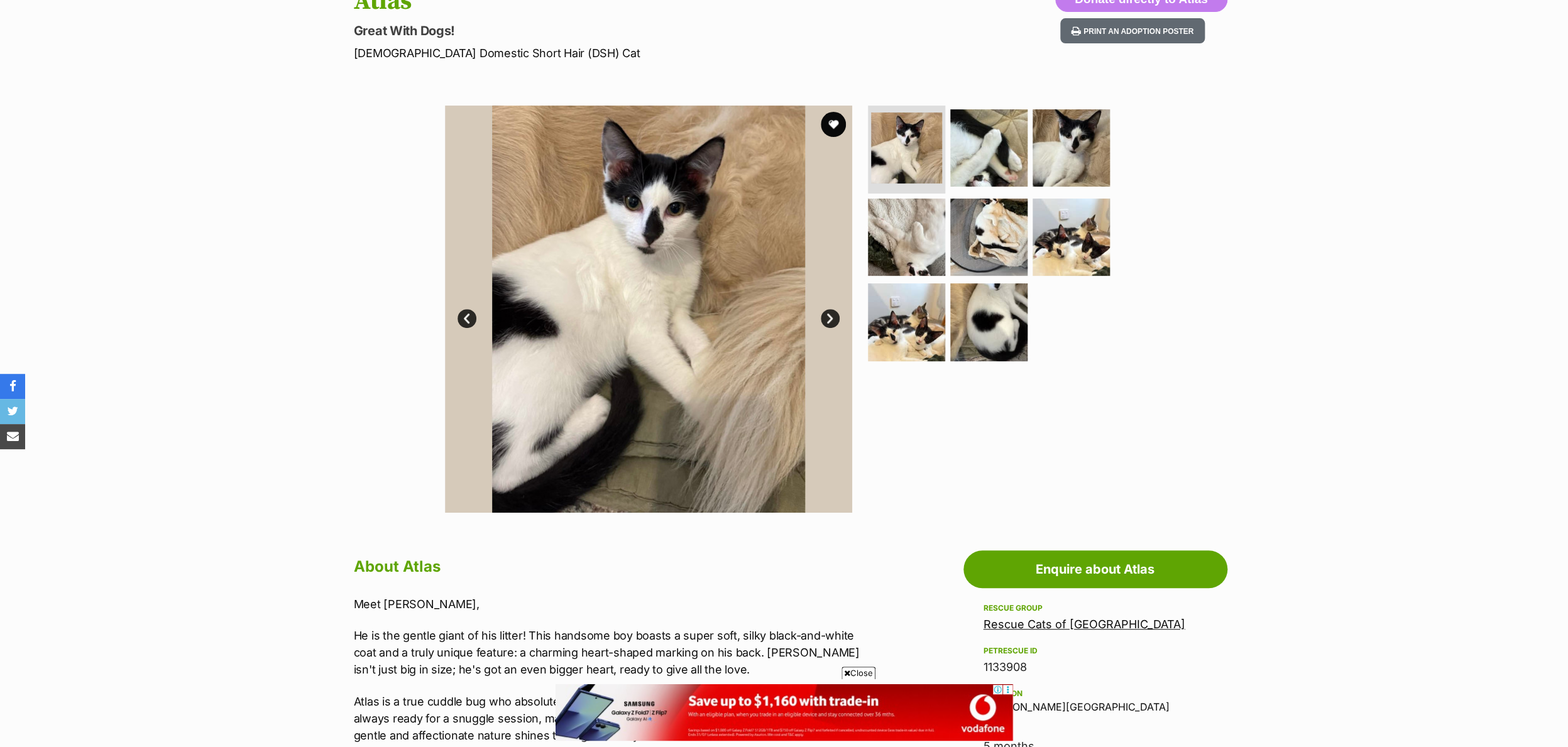
scroll to position [91, 0]
